Goal: Communication & Community: Share content

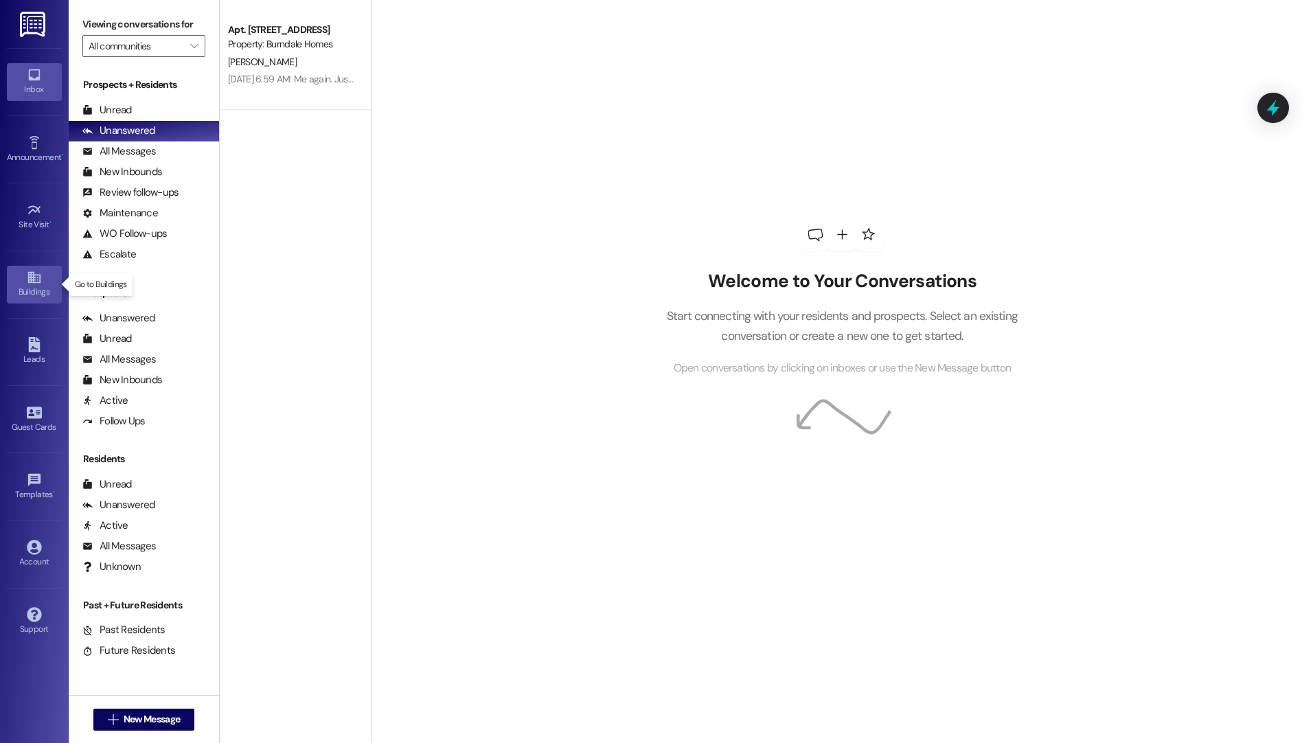
click at [43, 273] on link "Buildings" at bounding box center [34, 284] width 55 height 37
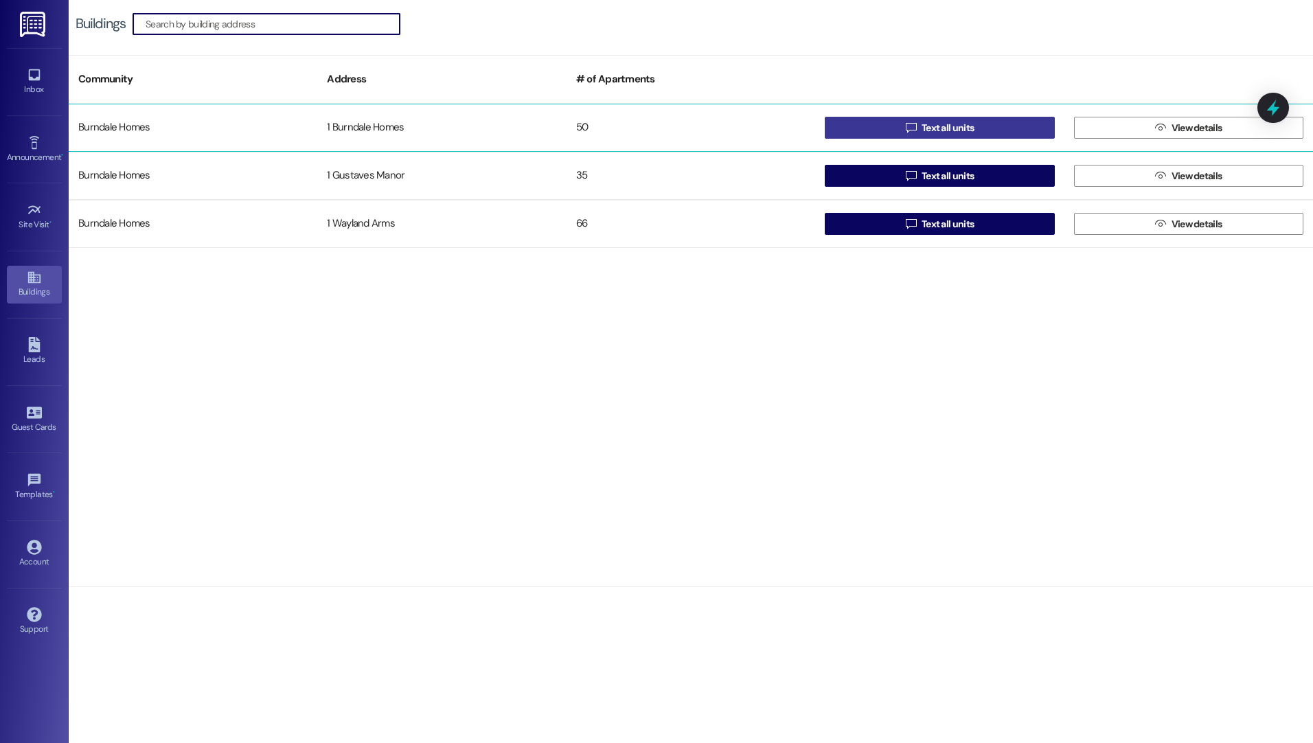
click at [924, 121] on span "Text all units" at bounding box center [948, 128] width 52 height 14
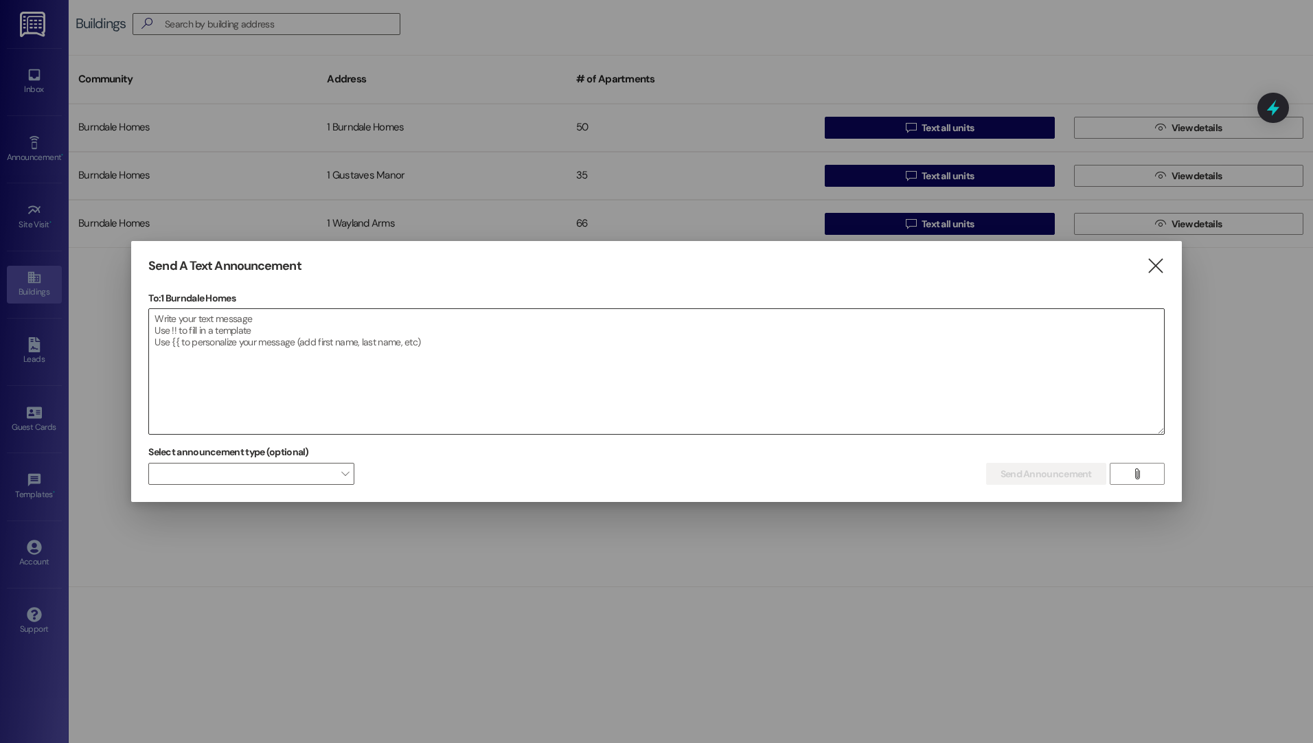
click at [308, 324] on textarea at bounding box center [656, 371] width 1015 height 125
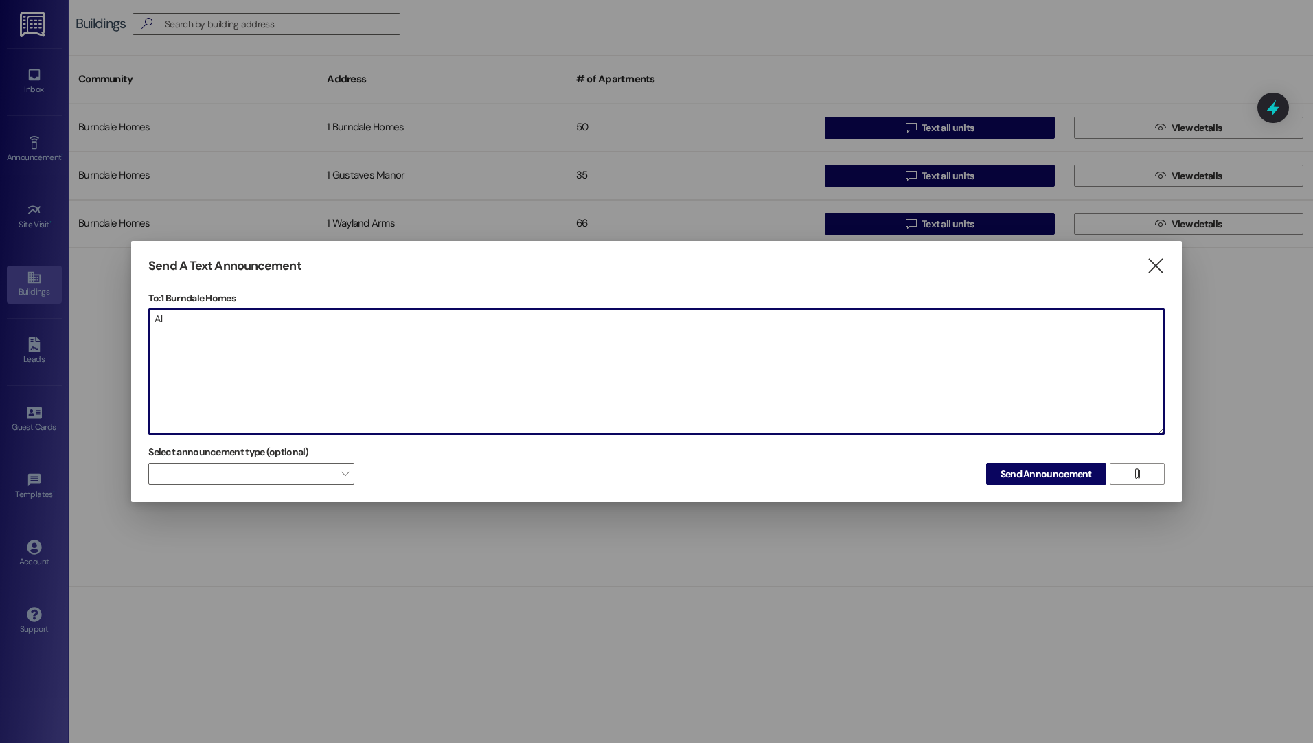
type textarea "A"
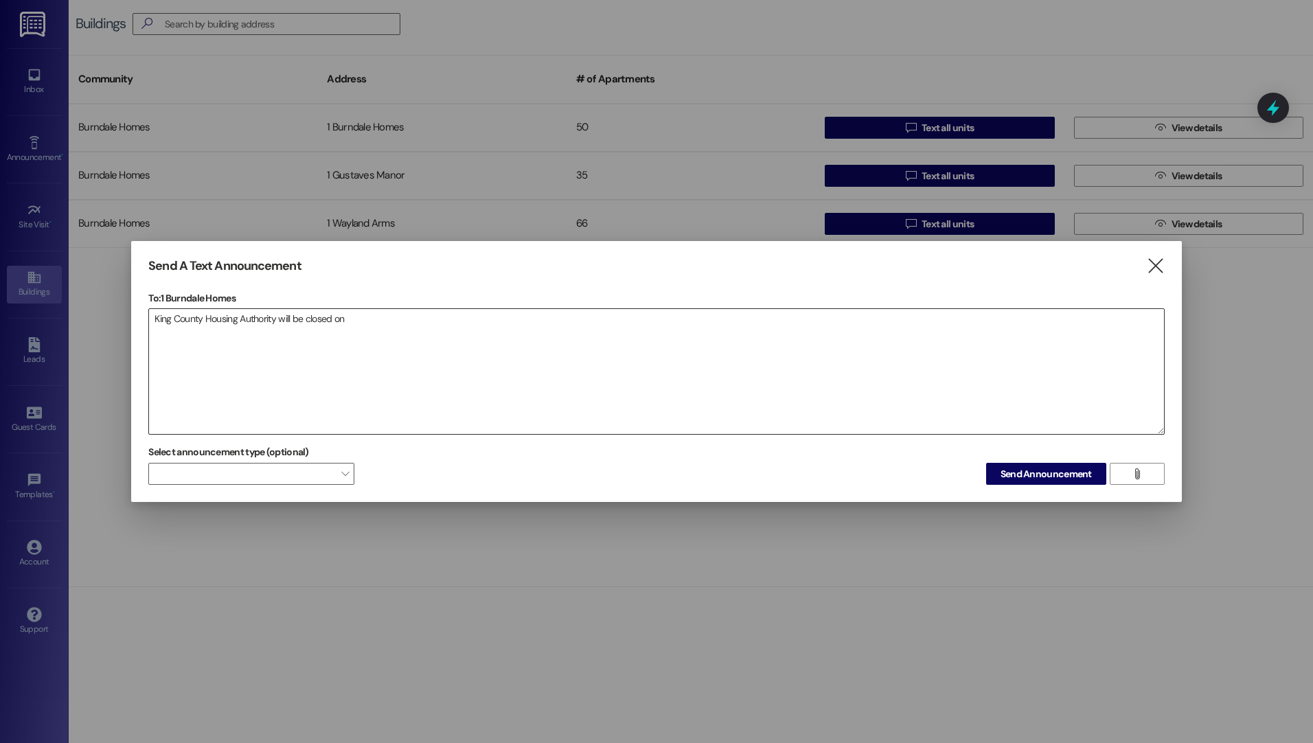
click at [366, 330] on textarea "King County Housing Authority will be closed on" at bounding box center [656, 371] width 1015 height 125
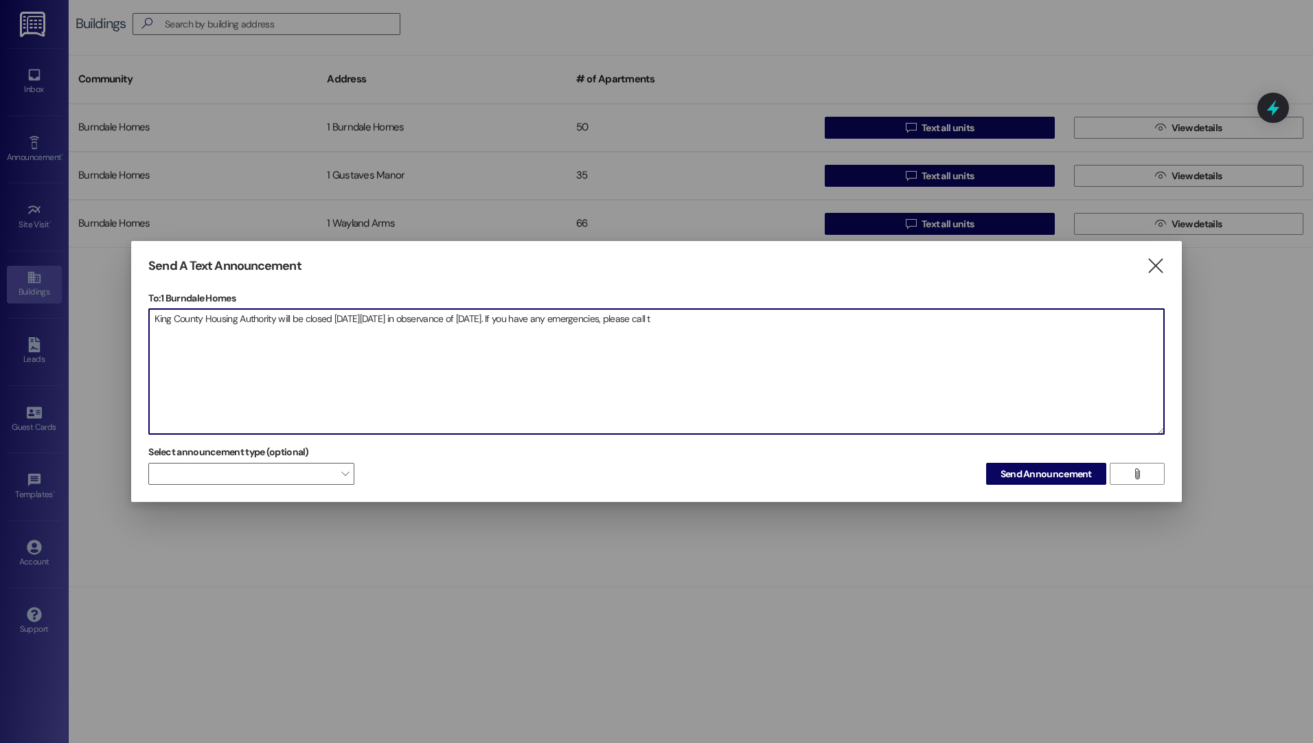
click at [745, 326] on textarea "King County Housing Authority will be closed [DATE][DATE] in observance of [DAT…" at bounding box center [656, 371] width 1015 height 125
drag, startPoint x: 921, startPoint y: 322, endPoint x: 143, endPoint y: 349, distance: 778.6
click at [143, 349] on div "Send A Text Announcement  To: 1 Burndale Homes  Drop image file here King Cou…" at bounding box center [656, 372] width 1051 height 262
drag, startPoint x: 335, startPoint y: 321, endPoint x: 663, endPoint y: 367, distance: 331.6
click at [663, 367] on textarea "King County Housing Authority will be closed [DATE][DATE] in observance of [DAT…" at bounding box center [656, 371] width 1015 height 125
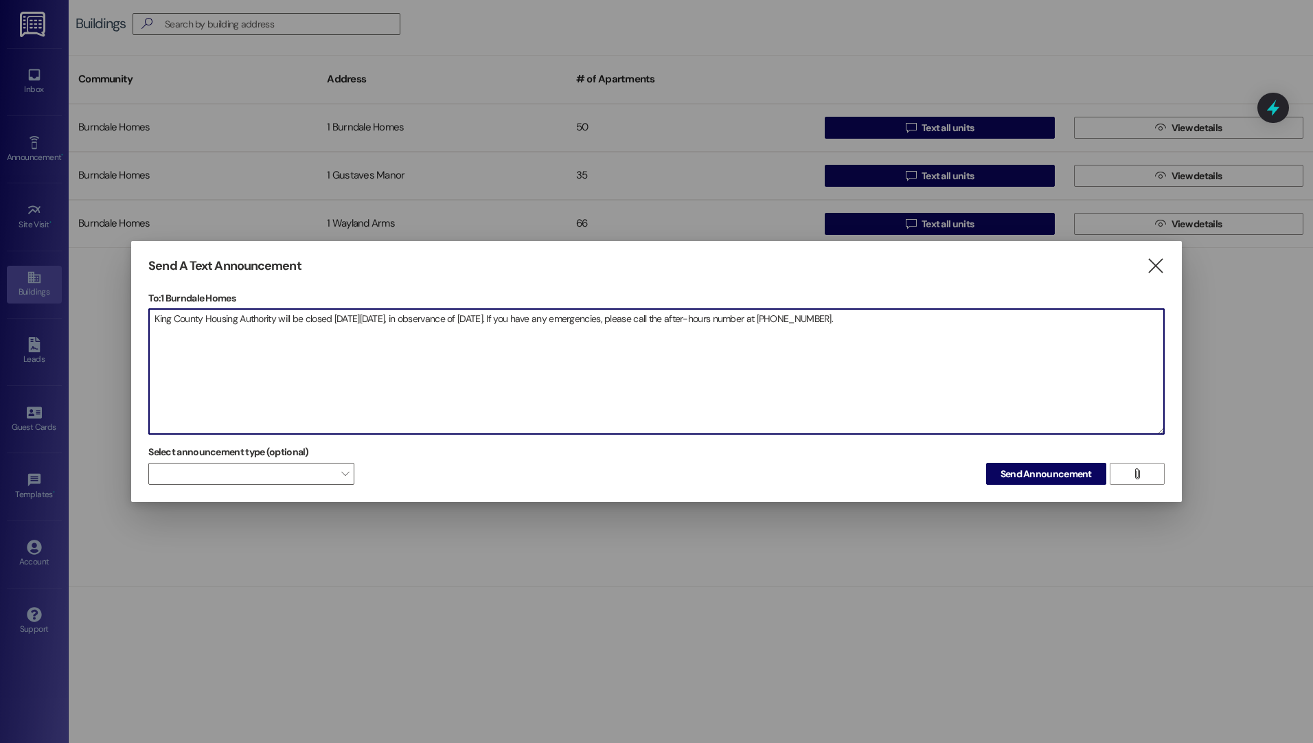
drag, startPoint x: 953, startPoint y: 332, endPoint x: 127, endPoint y: 326, distance: 825.6
click at [127, 326] on div "Send A Text Announcement  To: 1 Burndale Homes  Drop image file here King Cou…" at bounding box center [656, 371] width 1313 height 743
type textarea "King County Housing Authority will be closed [DATE][DATE], in observance of [DA…"
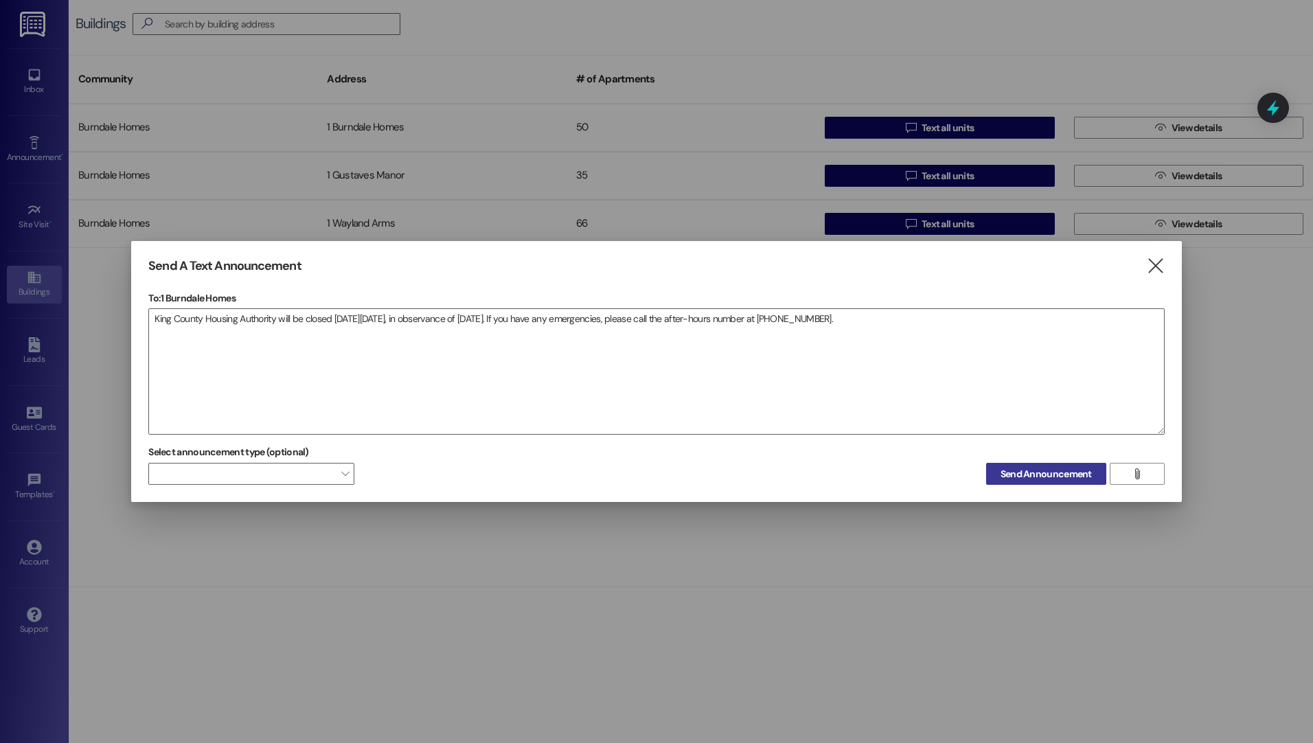
click at [1054, 473] on span "Send Announcement" at bounding box center [1046, 474] width 91 height 14
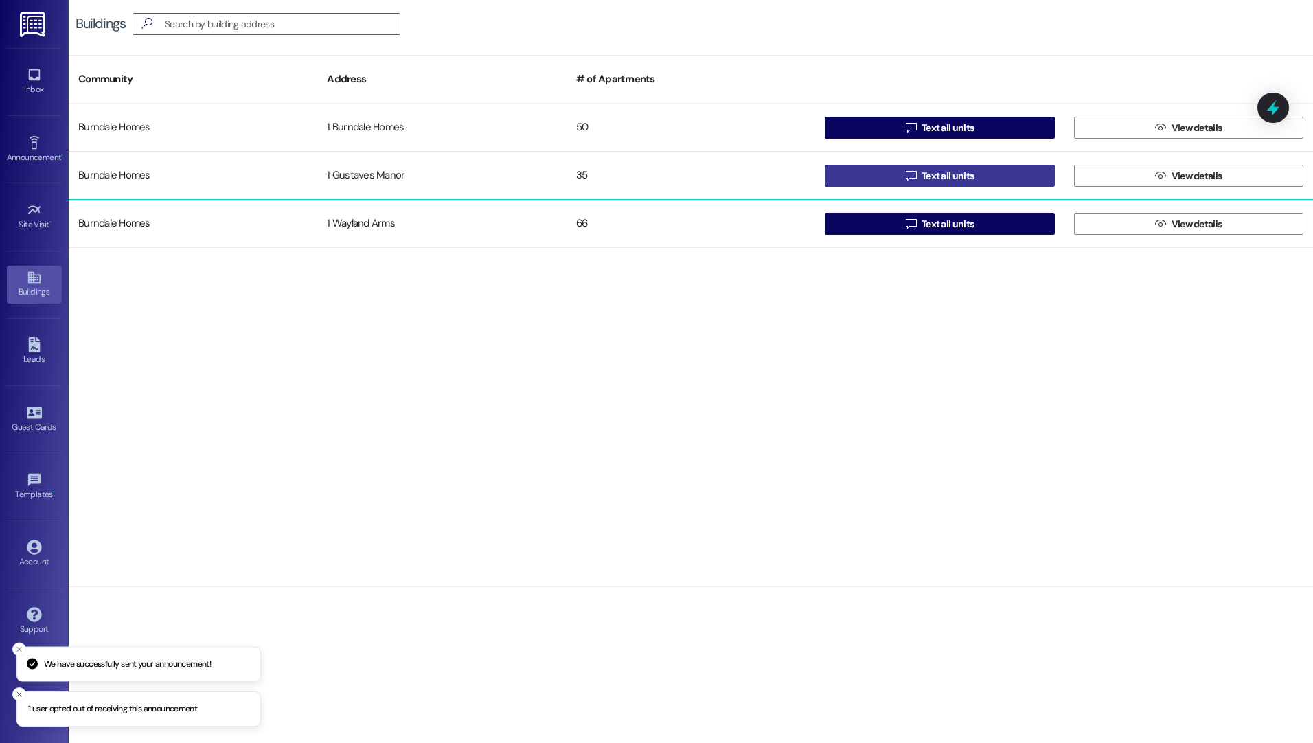
click at [939, 173] on span "Text all units" at bounding box center [948, 176] width 52 height 14
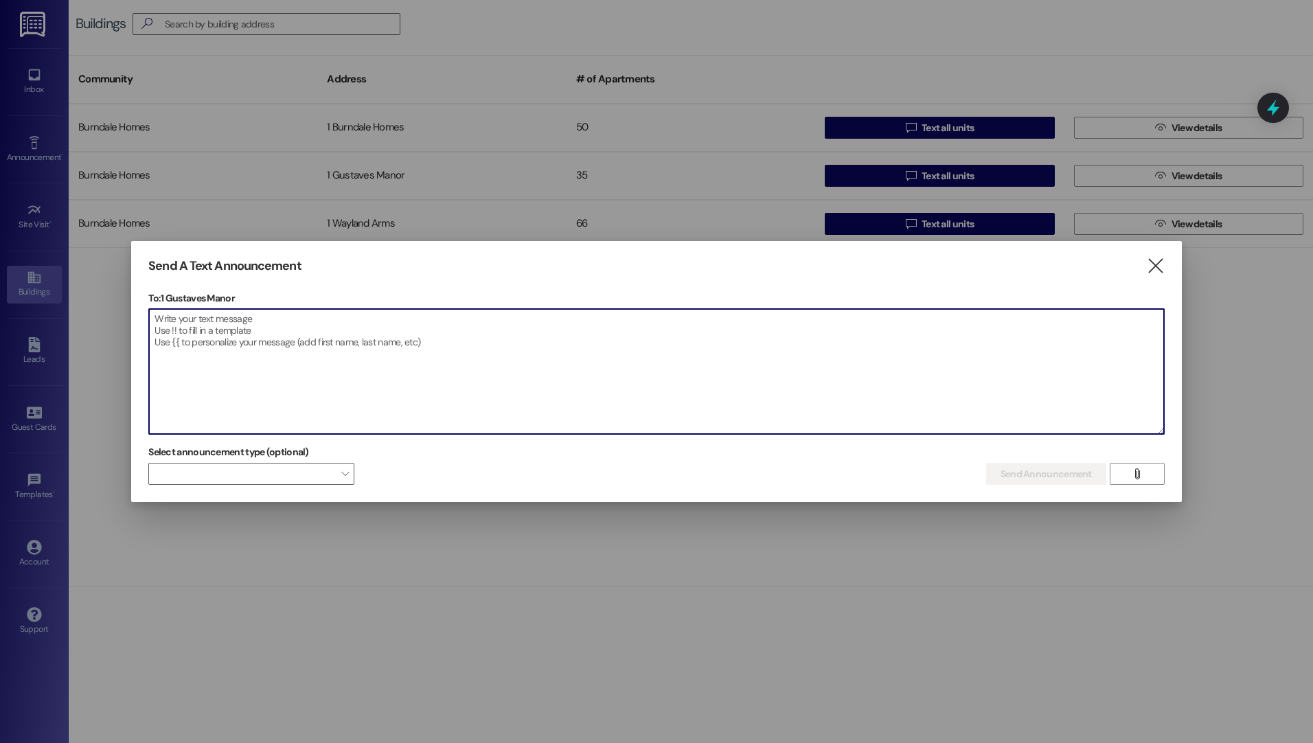
paste textarea "King County Housing Authority will be closed [DATE][DATE], in observance of [DA…"
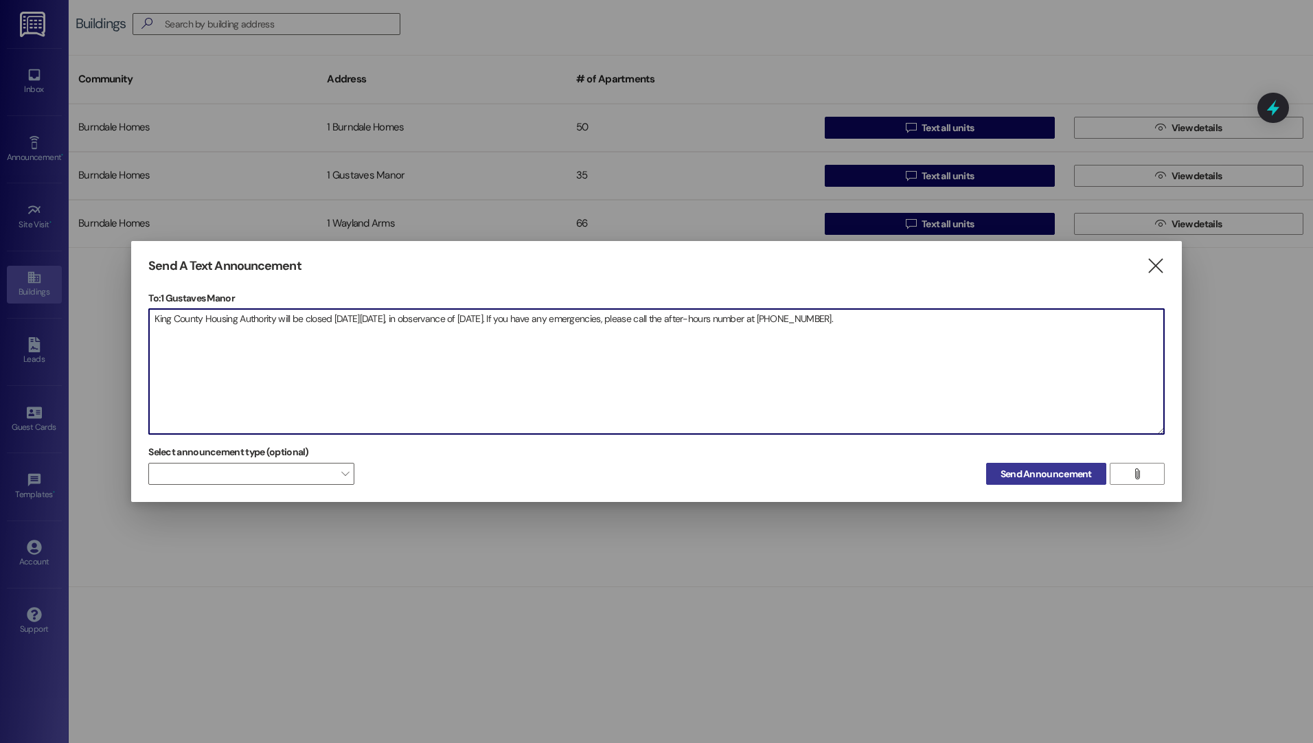
type textarea "King County Housing Authority will be closed [DATE][DATE], in observance of [DA…"
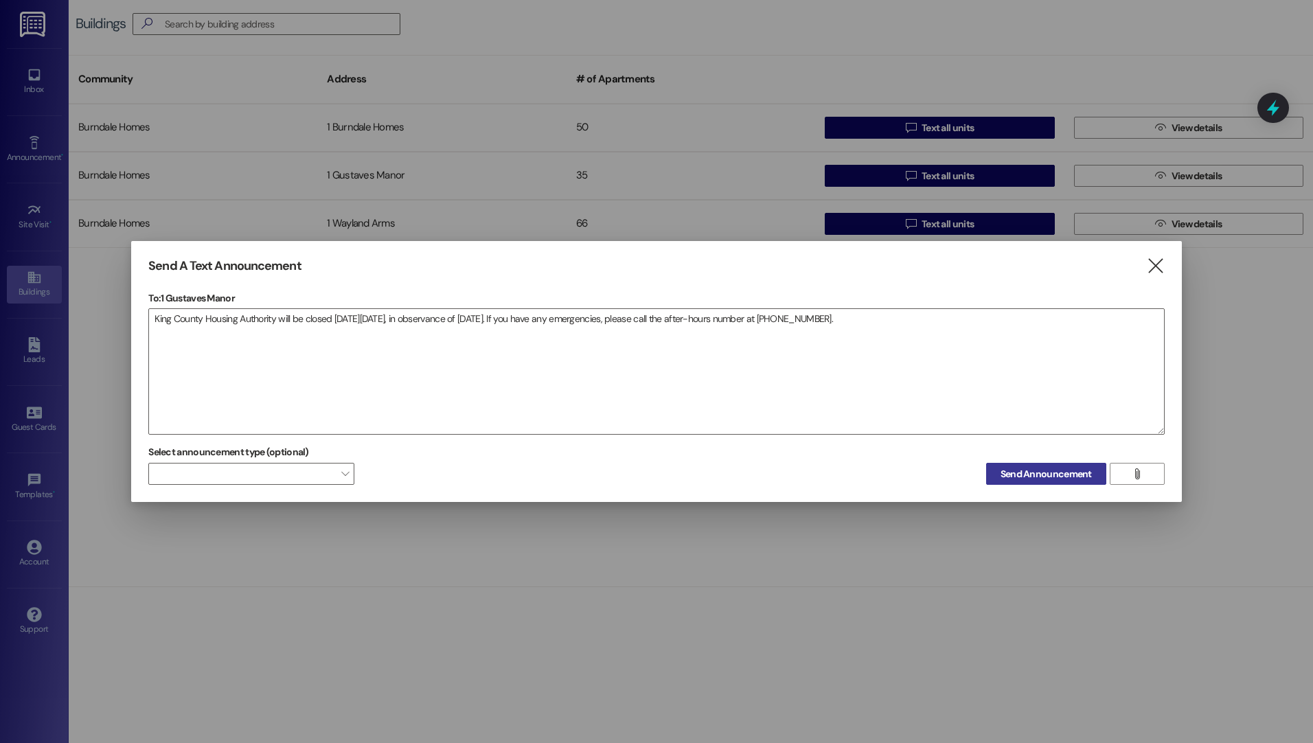
click at [992, 470] on button "Send Announcement" at bounding box center [1046, 474] width 120 height 22
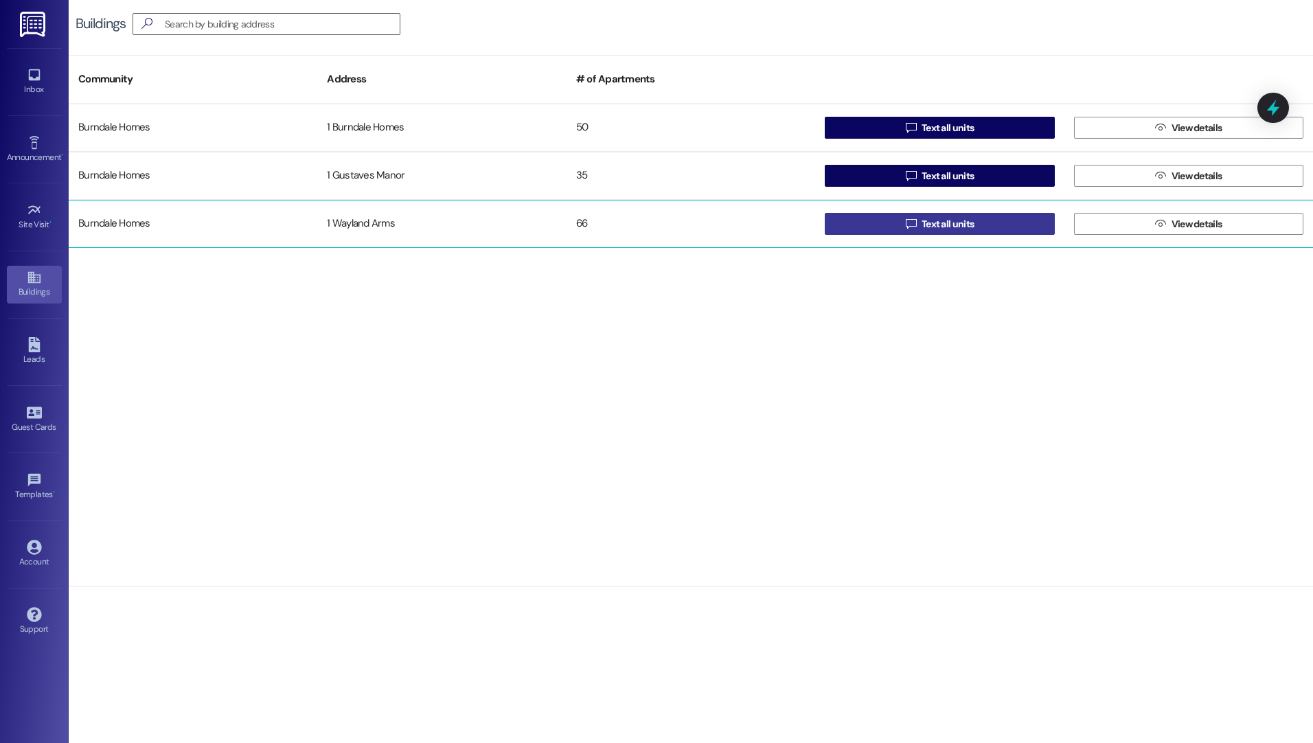
click at [927, 226] on span "Text all units" at bounding box center [948, 224] width 52 height 14
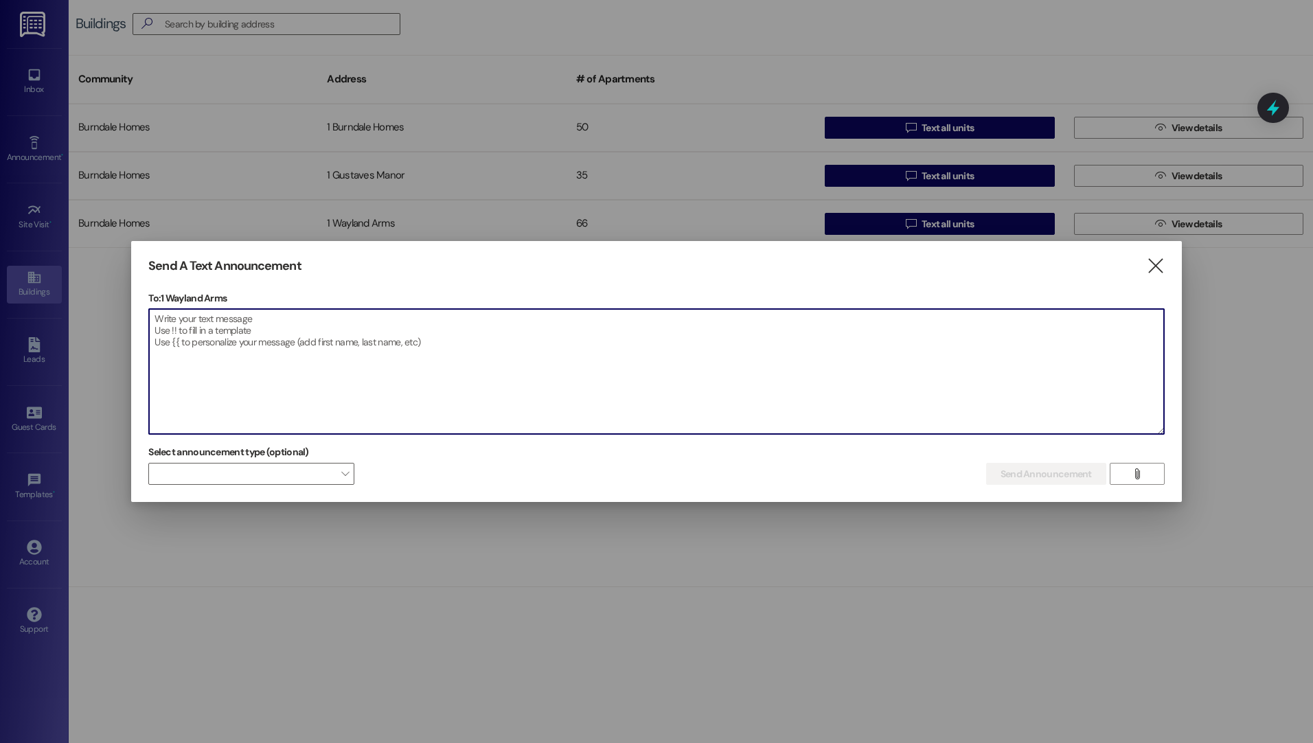
paste textarea "King County Housing Authority will be closed [DATE][DATE], in observance of [DA…"
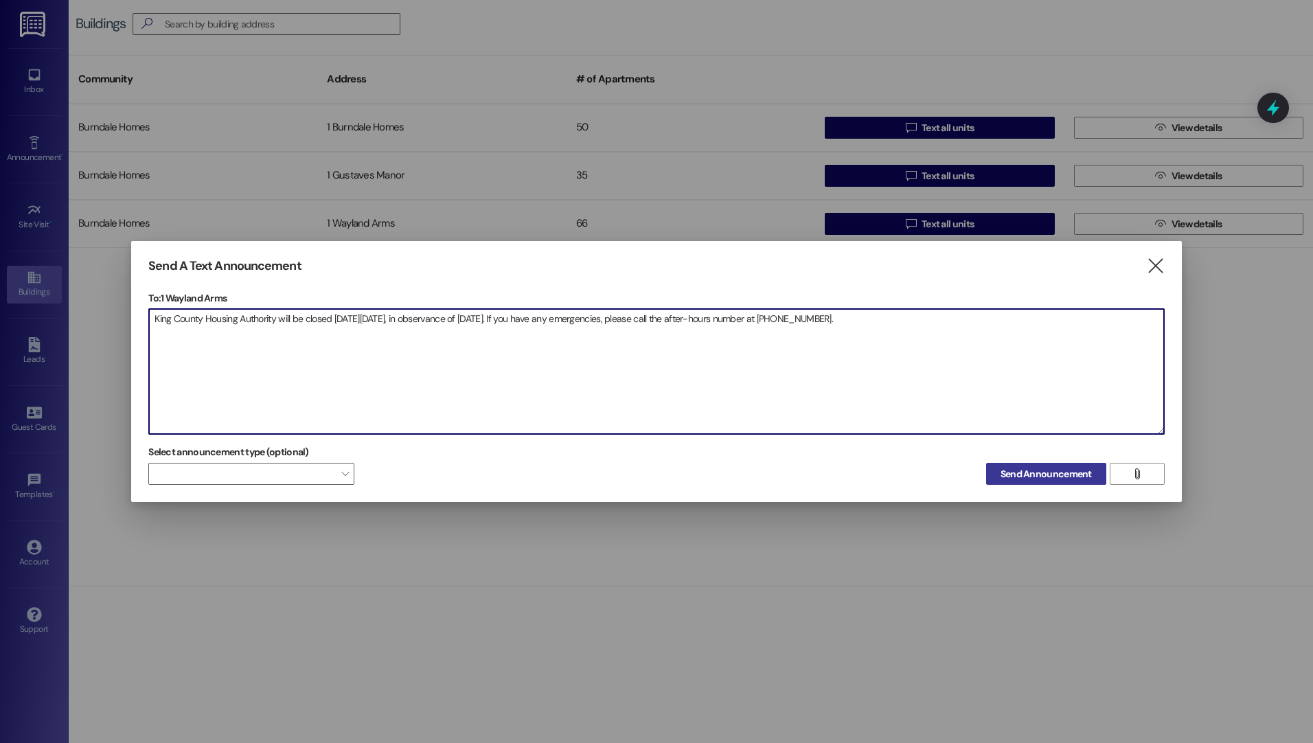
type textarea "King County Housing Authority will be closed [DATE][DATE], in observance of [DA…"
click at [999, 469] on span "Send Announcement" at bounding box center [1046, 474] width 97 height 14
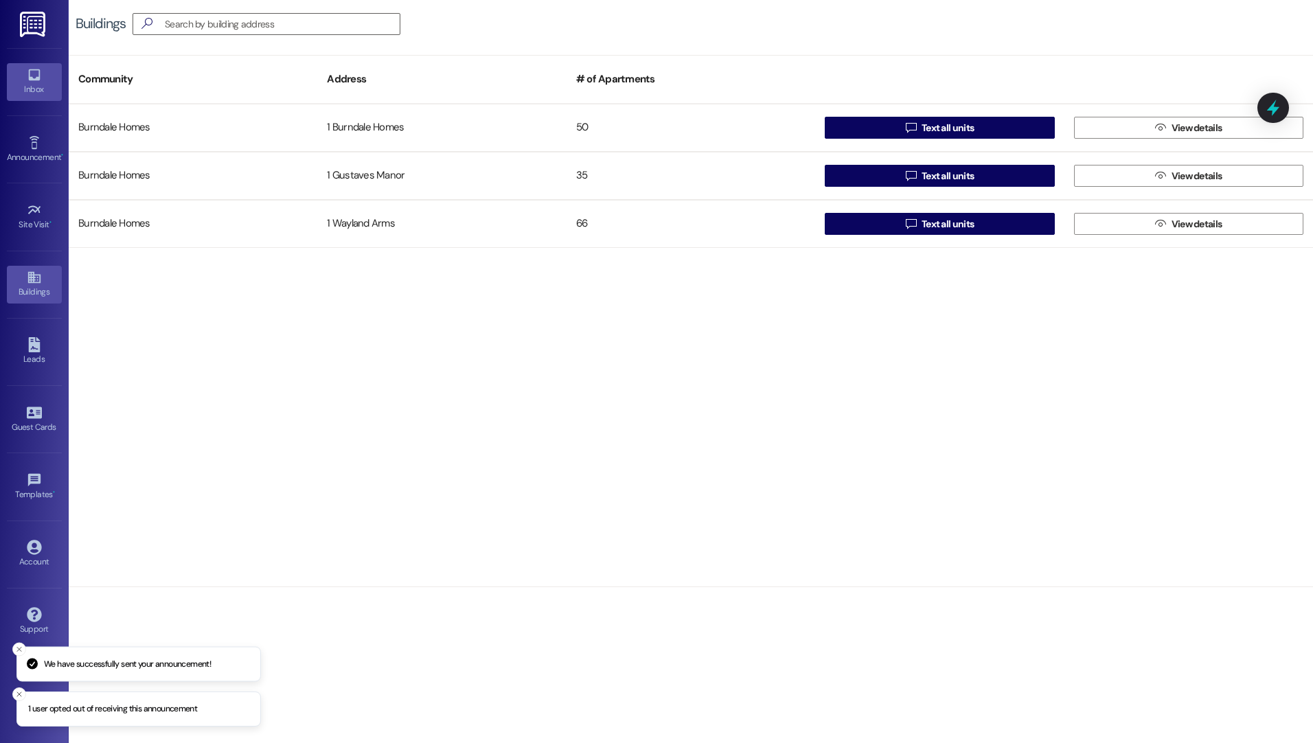
click at [36, 78] on icon at bounding box center [34, 75] width 12 height 12
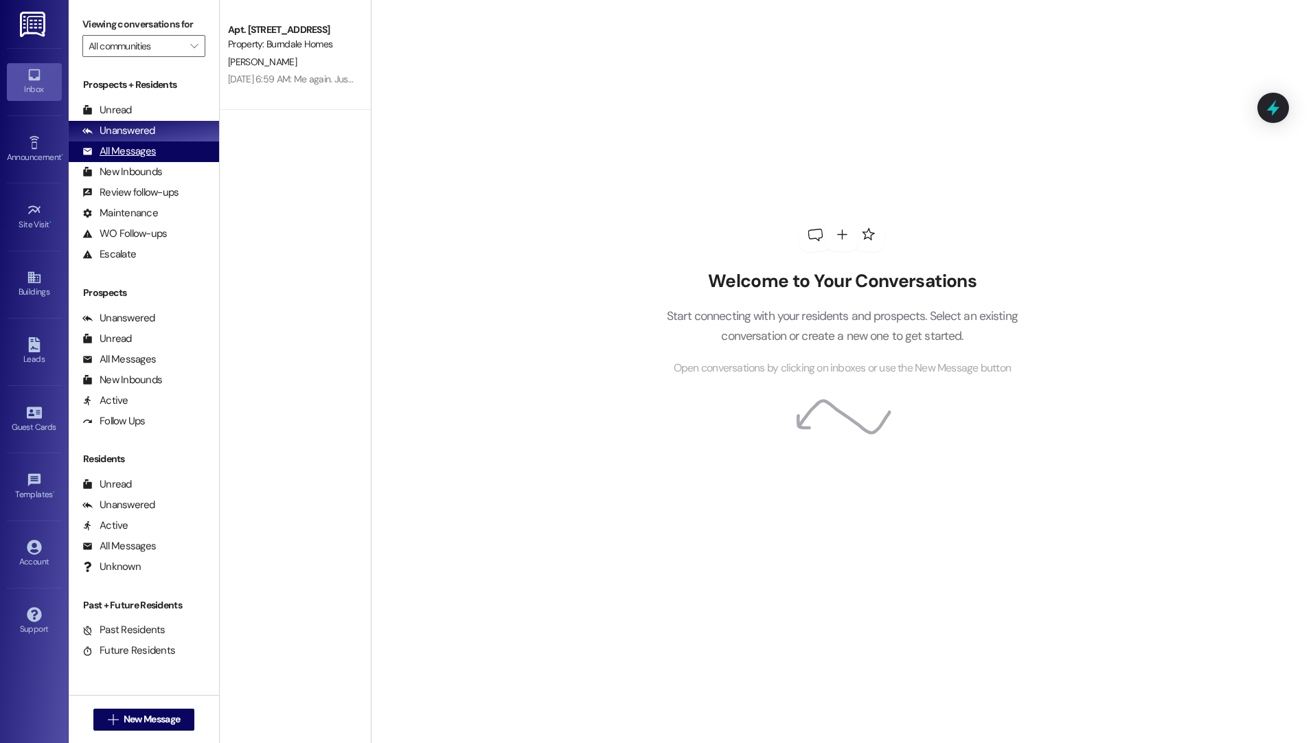
click at [119, 147] on div "All Messages" at bounding box center [118, 151] width 73 height 14
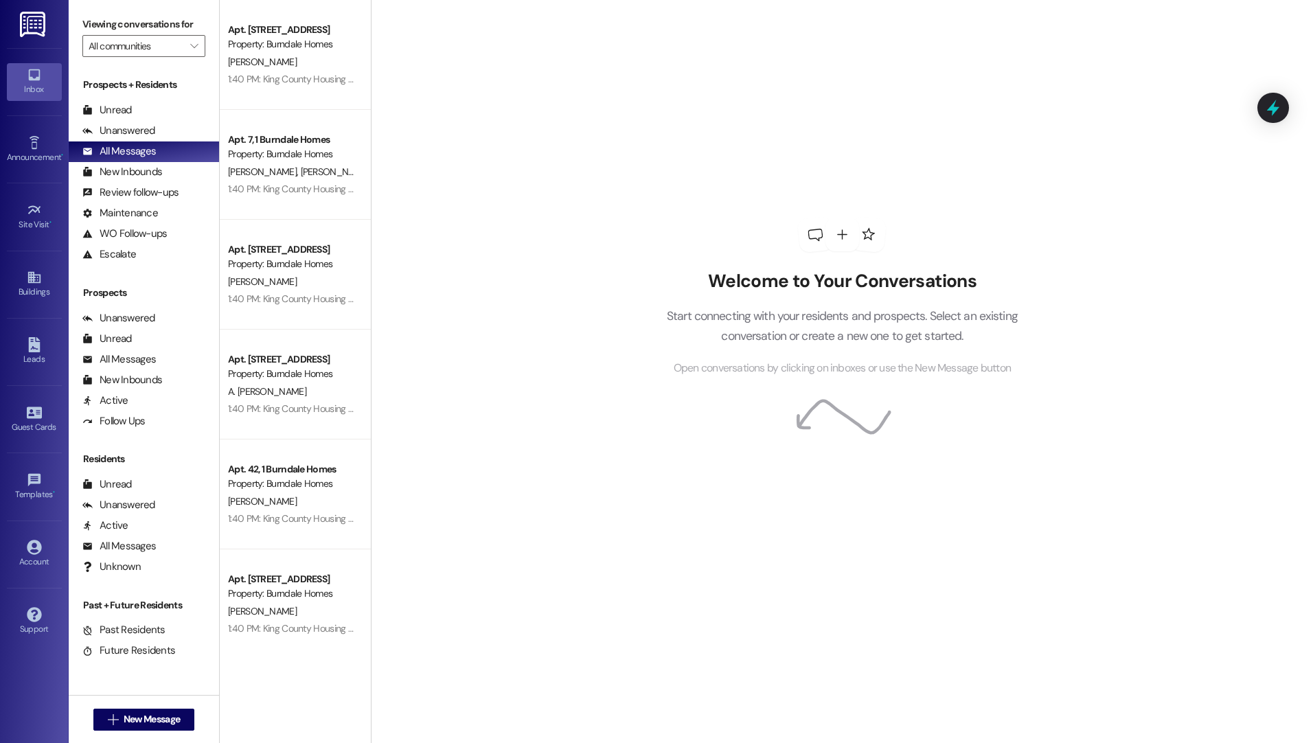
click at [740, 7] on div "Welcome to Your Conversations Start connecting with your residents and prospect…" at bounding box center [842, 297] width 412 height 595
click at [111, 121] on div "Unanswered (0)" at bounding box center [144, 131] width 150 height 21
